Goal: Navigation & Orientation: Find specific page/section

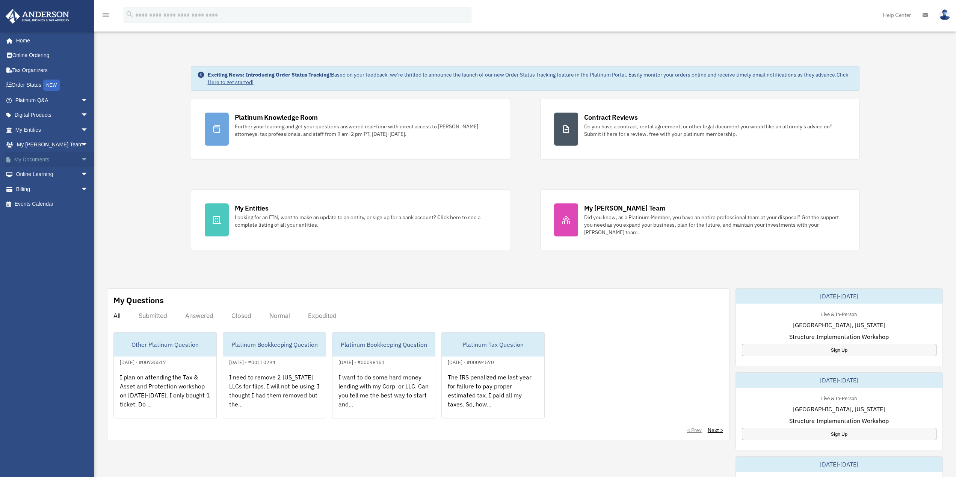
click at [81, 158] on span "arrow_drop_down" at bounding box center [88, 159] width 15 height 15
click at [33, 175] on link "Box" at bounding box center [55, 174] width 89 height 15
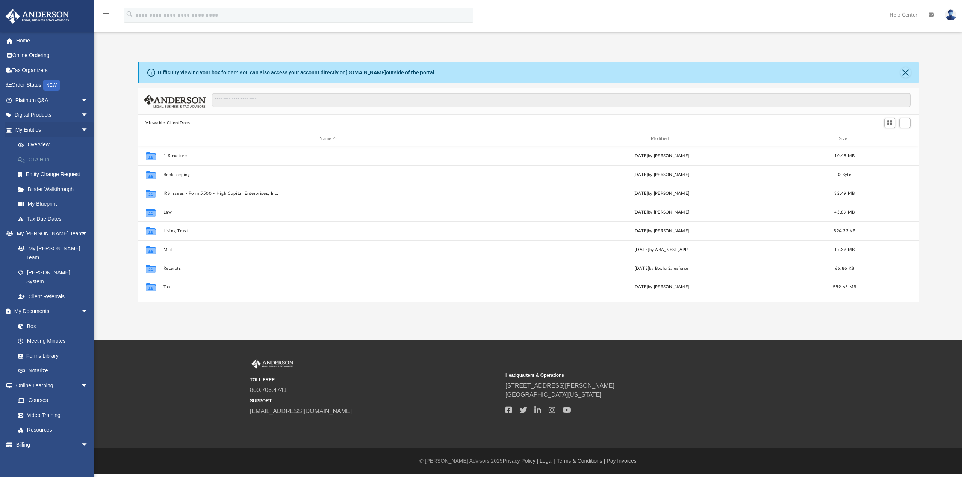
scroll to position [165, 775]
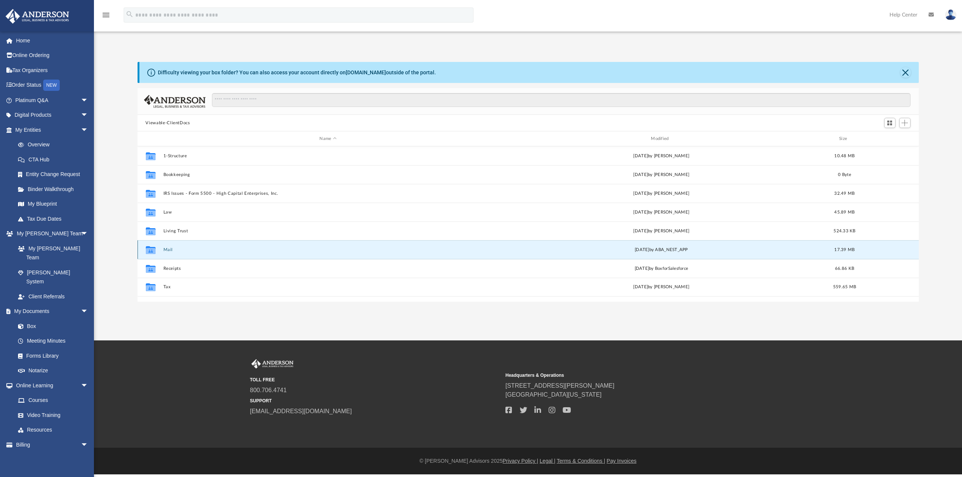
click at [167, 249] on button "Mail" at bounding box center [328, 250] width 330 height 5
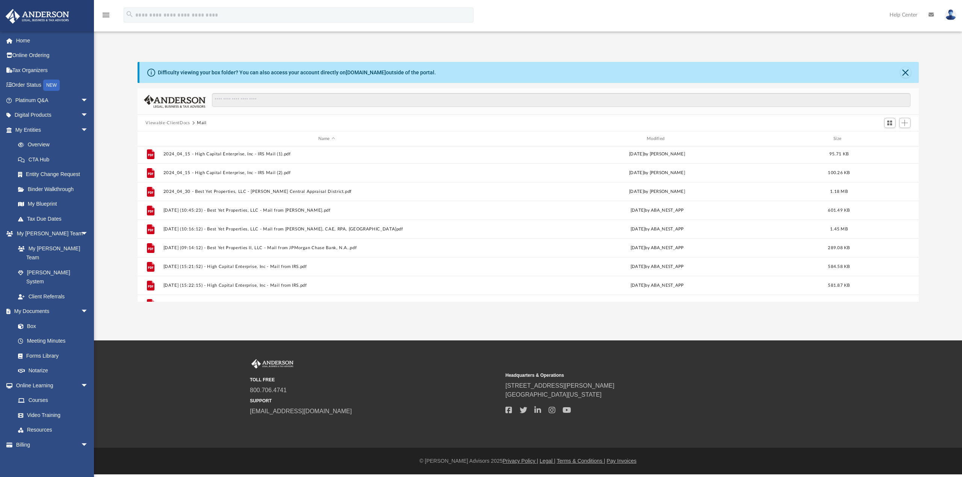
scroll to position [483, 0]
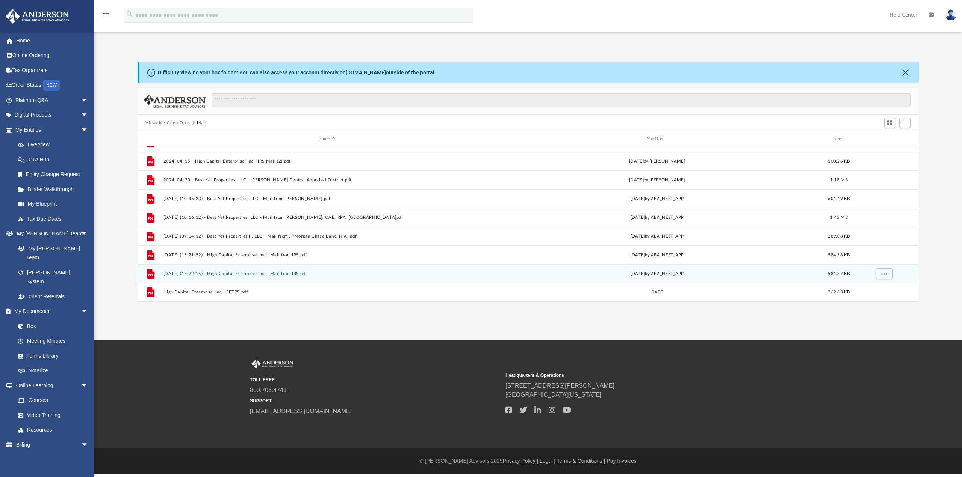
click at [294, 274] on button "2025.08.08 (15:22:15) - High Capital Enterprise, Inc - Mail from IRS.pdf" at bounding box center [326, 274] width 327 height 5
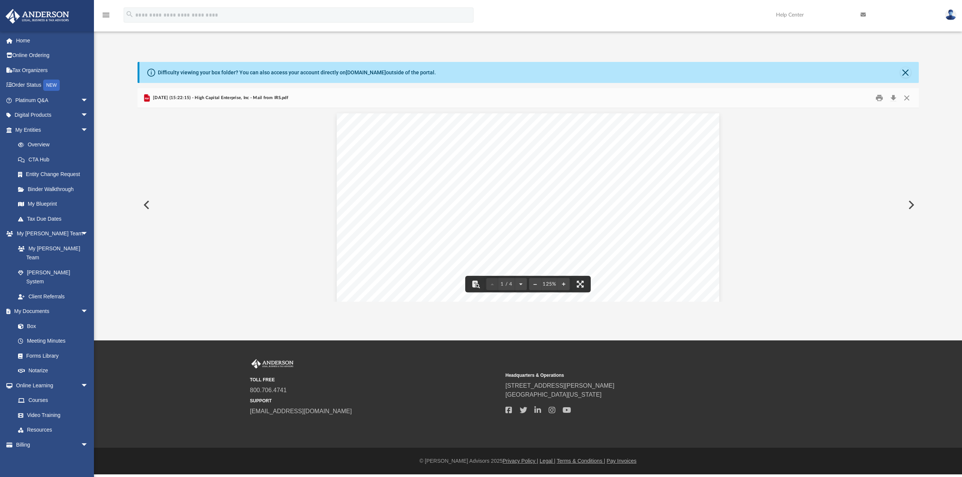
scroll to position [0, 0]
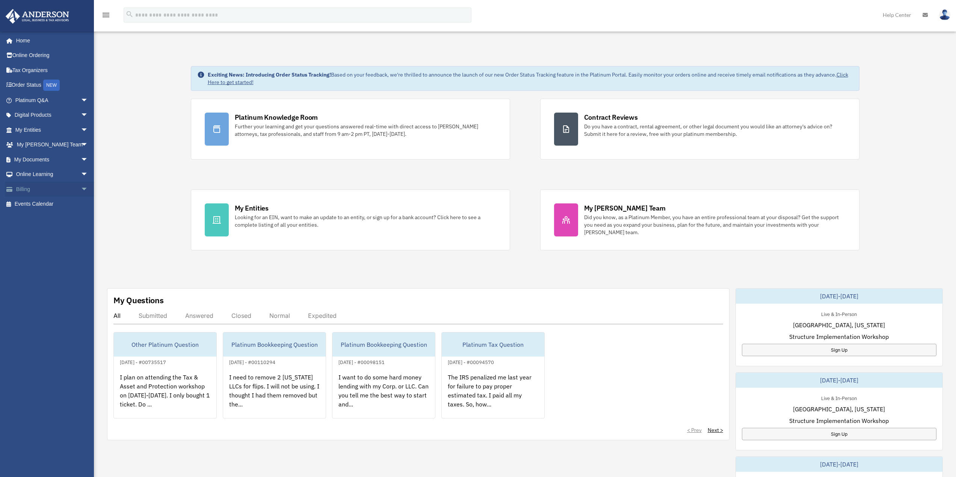
click at [31, 192] on link "Billing arrow_drop_down" at bounding box center [52, 189] width 94 height 15
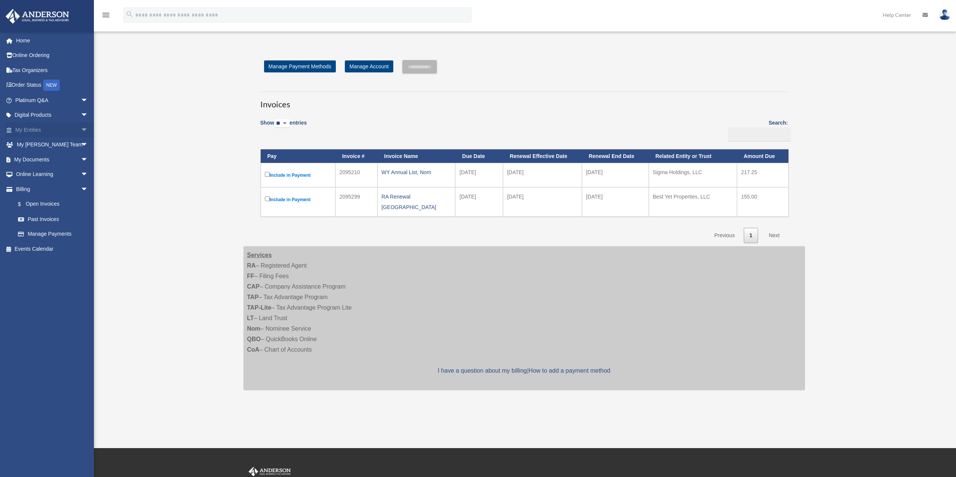
click at [39, 130] on link "My Entities arrow_drop_down" at bounding box center [52, 129] width 94 height 15
click at [81, 128] on span "arrow_drop_down" at bounding box center [88, 129] width 15 height 15
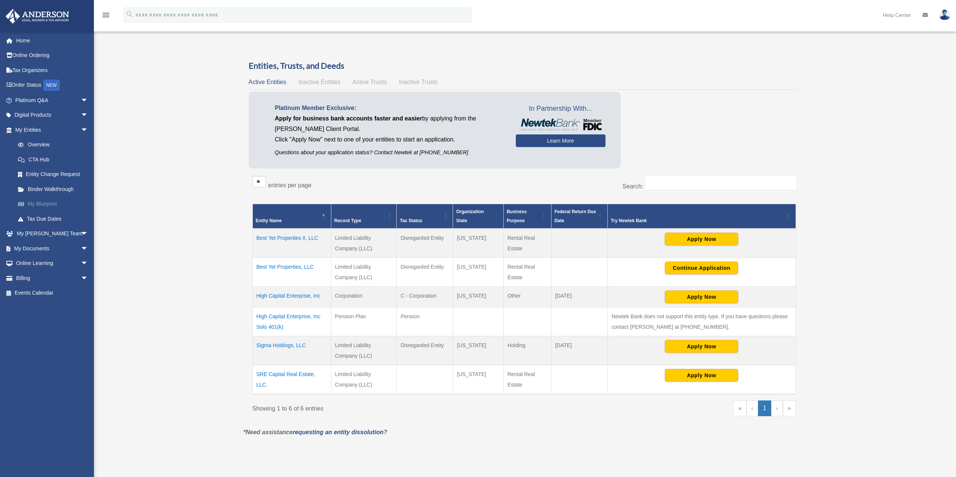
click at [42, 204] on link "My Blueprint" at bounding box center [55, 204] width 89 height 15
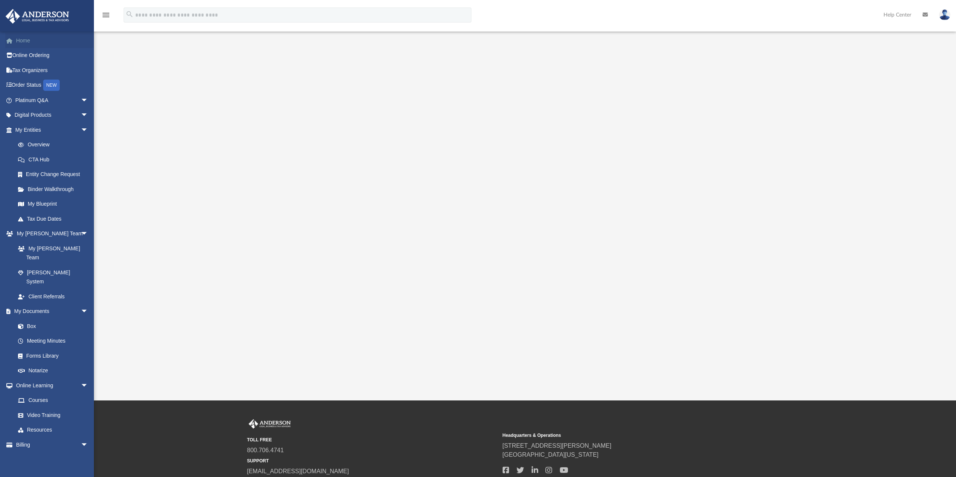
click at [24, 43] on link "Home" at bounding box center [52, 40] width 94 height 15
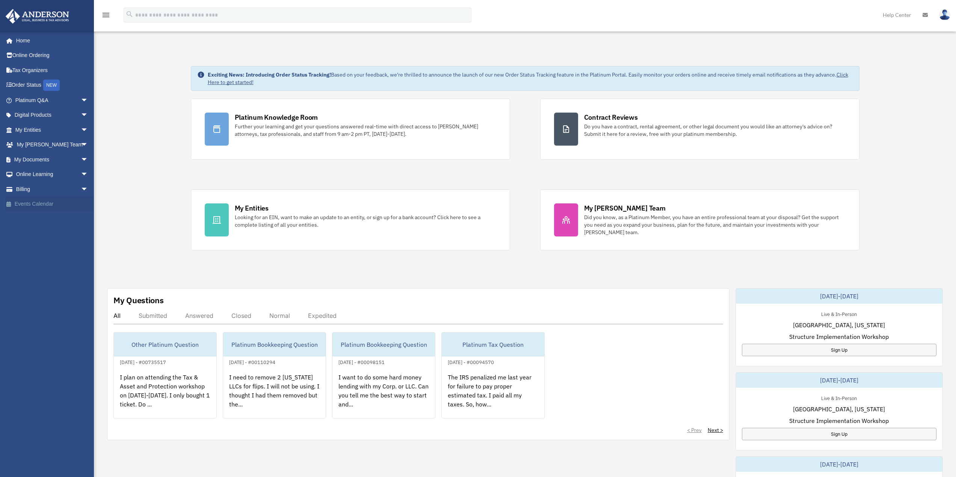
click at [37, 204] on link "Events Calendar" at bounding box center [52, 204] width 94 height 15
